Goal: Task Accomplishment & Management: Manage account settings

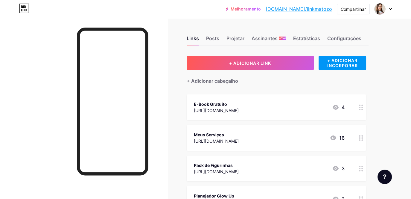
click at [390, 10] on div at bounding box center [383, 9] width 17 height 11
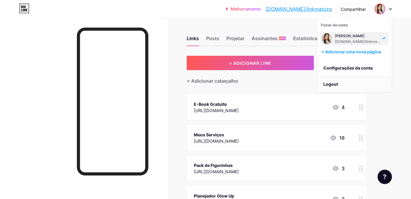
click at [332, 83] on li "Logout" at bounding box center [355, 84] width 74 height 16
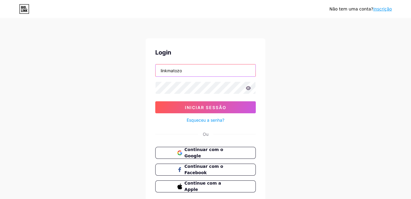
click at [209, 68] on input "linkmatozo" at bounding box center [206, 70] width 100 height 12
type input "luanamarquesmatoso@gmail.com"
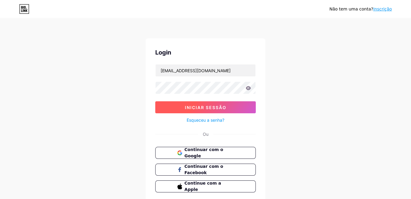
click at [219, 109] on span "Iniciar sessão" at bounding box center [206, 107] width 42 height 5
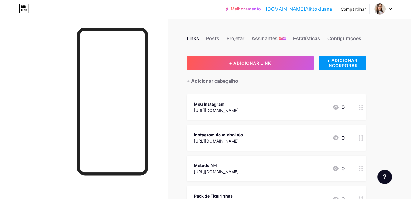
click at [390, 10] on icon at bounding box center [390, 9] width 3 height 2
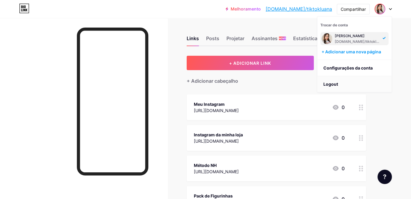
click at [331, 79] on li "Logout" at bounding box center [355, 84] width 74 height 16
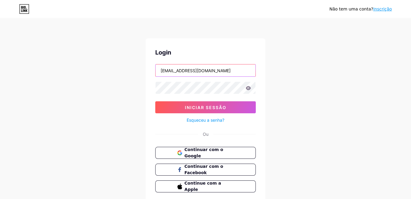
click at [224, 73] on input "luanamarquesmatoso@gmail.com" at bounding box center [206, 70] width 100 height 12
type input "luanamarquesvandoski@gmail.com"
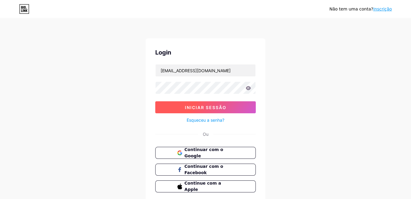
click at [216, 110] on button "Iniciar sessão" at bounding box center [205, 107] width 101 height 12
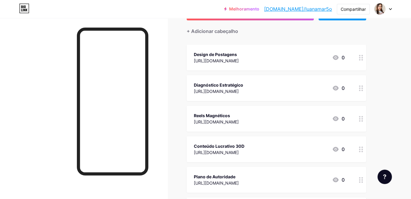
scroll to position [60, 0]
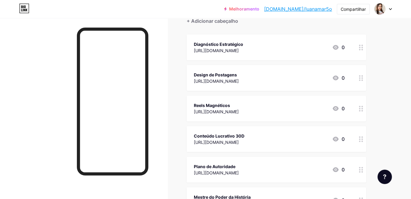
click at [243, 45] on div "Diagnóstico Estratégico" at bounding box center [218, 44] width 49 height 6
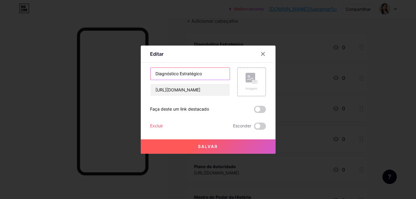
click at [186, 74] on input "Diagnóstico Estratégico" at bounding box center [190, 74] width 79 height 12
drag, startPoint x: 199, startPoint y: 74, endPoint x: 178, endPoint y: 71, distance: 21.2
click at [178, 71] on input "Diagnóstico Estratégico" at bounding box center [190, 74] width 79 height 12
type input "Diagnóstico Perfil Profissional"
click at [238, 150] on button "Salvar" at bounding box center [208, 146] width 135 height 14
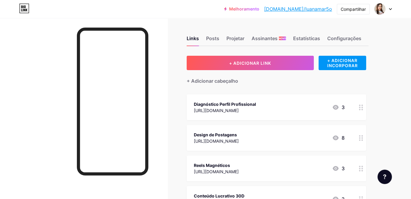
scroll to position [30, 0]
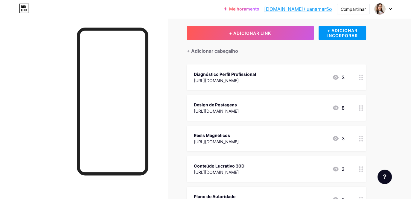
click at [359, 137] on div at bounding box center [361, 138] width 10 height 26
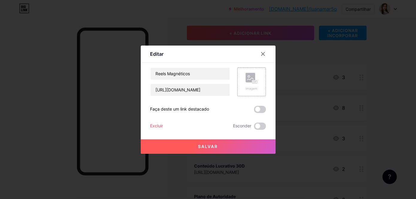
click at [156, 124] on div "Excluir" at bounding box center [156, 125] width 13 height 7
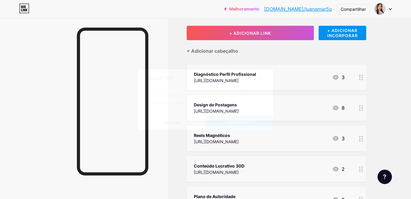
click at [226, 122] on button "Confirmar" at bounding box center [239, 122] width 67 height 14
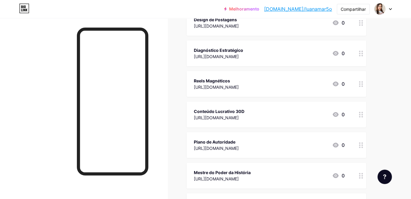
scroll to position [90, 0]
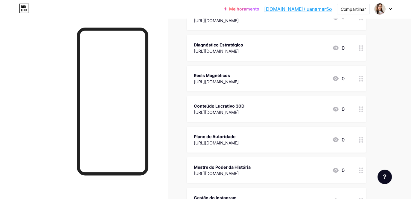
click at [358, 107] on div at bounding box center [361, 109] width 10 height 26
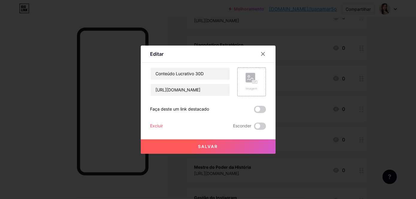
click at [154, 127] on div "Excluir" at bounding box center [156, 125] width 13 height 7
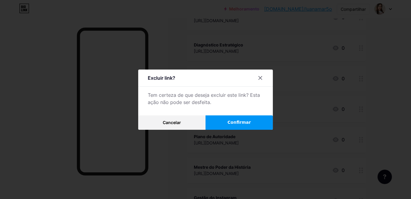
click at [241, 122] on span "Confirmar" at bounding box center [239, 122] width 23 height 6
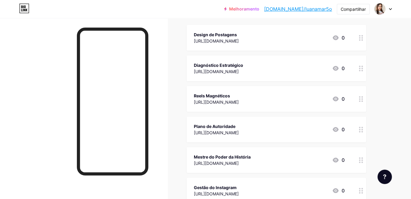
scroll to position [60, 0]
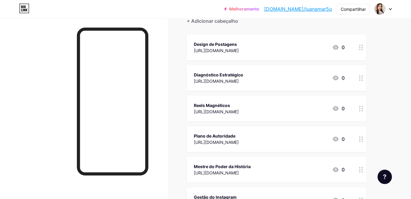
click at [360, 110] on circle at bounding box center [359, 110] width 1 height 1
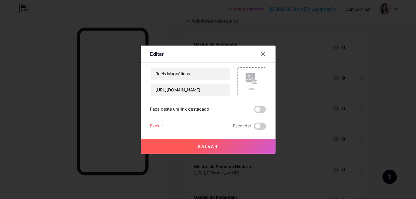
click at [157, 125] on div "Excluir" at bounding box center [156, 125] width 13 height 7
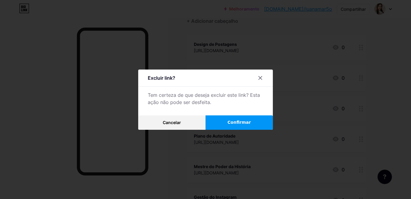
click at [246, 126] on button "Confirmar" at bounding box center [239, 122] width 67 height 14
click at [222, 120] on button "Confirmar" at bounding box center [239, 122] width 67 height 14
click at [260, 77] on icon at bounding box center [260, 77] width 3 height 3
